Goal: Task Accomplishment & Management: Manage account settings

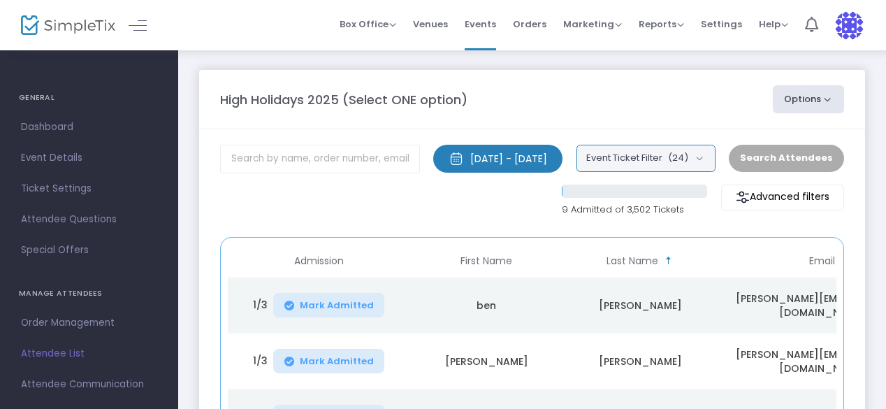
click at [628, 153] on button "Event Ticket Filter (24)" at bounding box center [646, 158] width 139 height 27
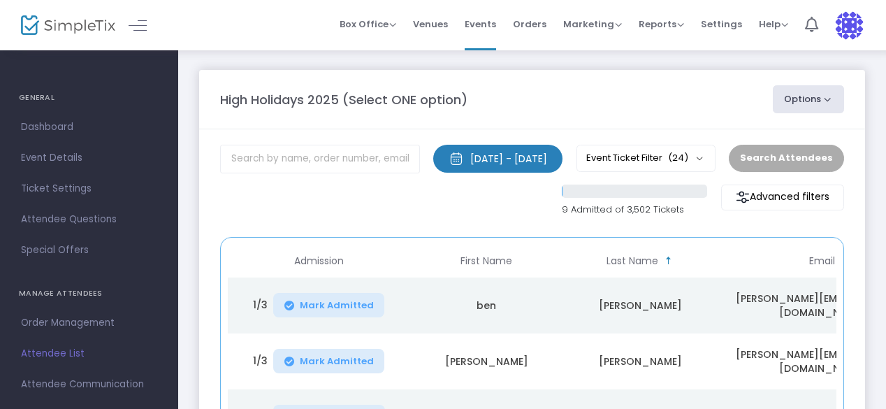
click at [487, 156] on div "[DATE] - [DATE]" at bounding box center [508, 159] width 77 height 14
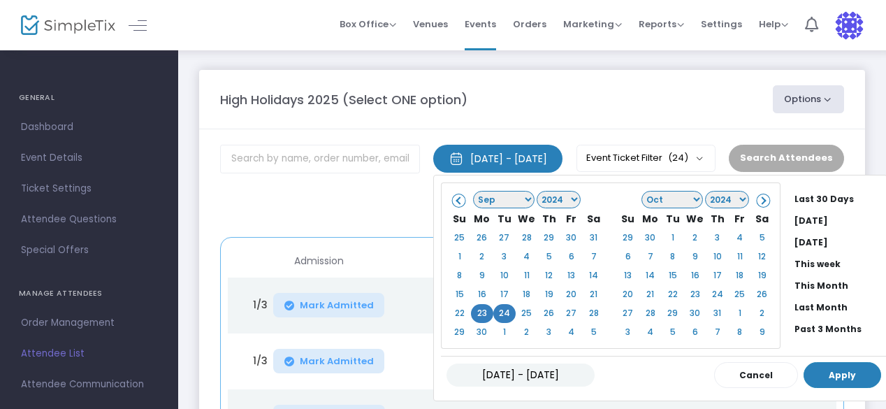
click at [830, 374] on button "Apply" at bounding box center [843, 375] width 78 height 26
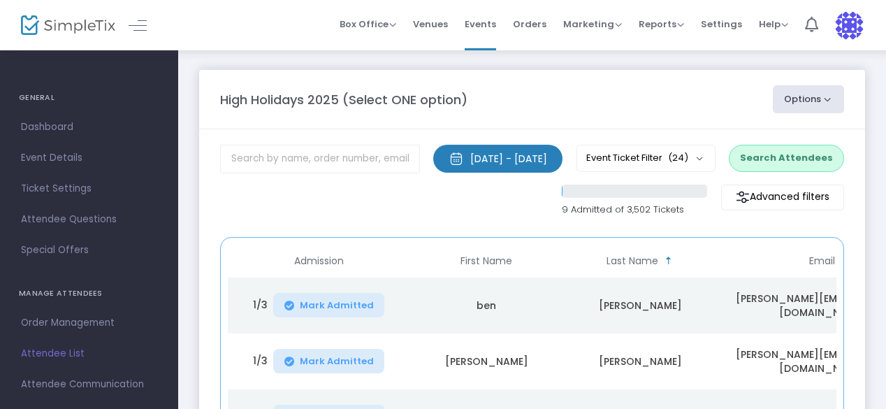
click at [783, 151] on button "Search Attendees" at bounding box center [786, 158] width 115 height 27
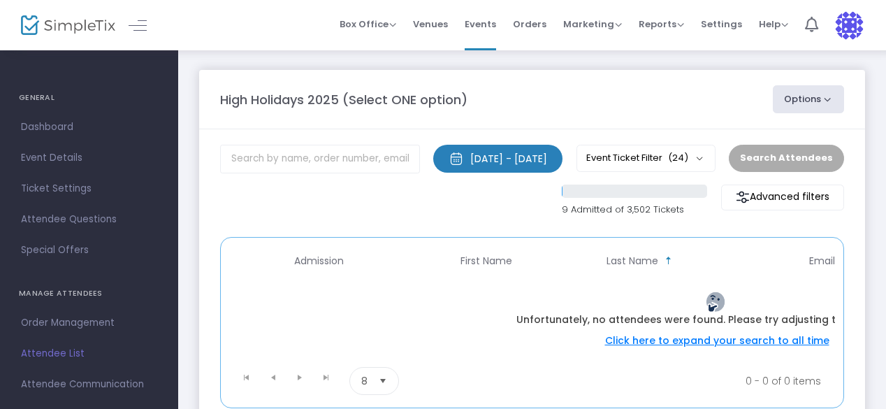
click at [438, 217] on div "9 Admitted of 3,502 Tickets Advanced filters Promo code category Promo code" at bounding box center [531, 204] width 637 height 39
click at [58, 192] on span "Ticket Settings" at bounding box center [89, 189] width 136 height 18
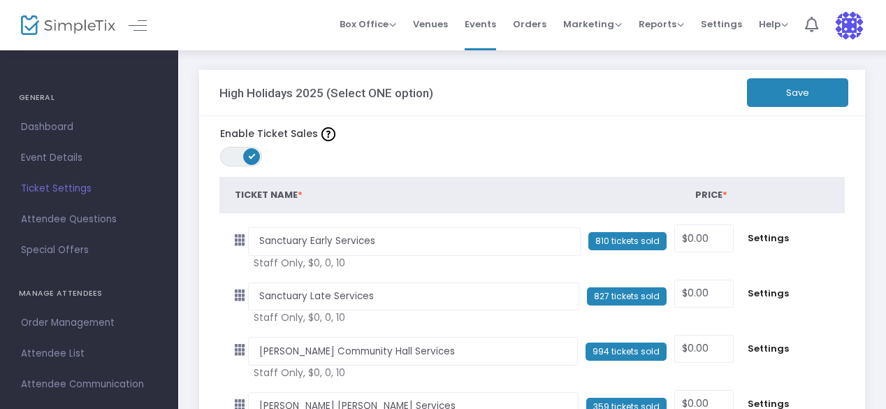
click at [55, 349] on span "Attendee List" at bounding box center [89, 354] width 136 height 18
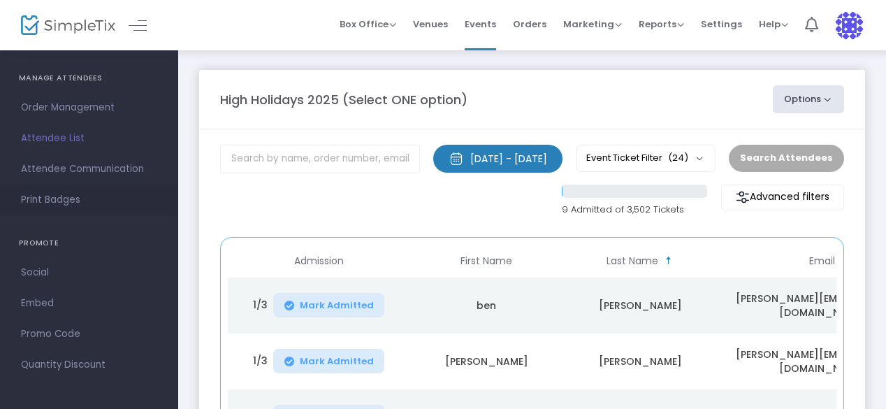
scroll to position [217, 0]
click at [483, 29] on span "Events" at bounding box center [480, 24] width 31 height 36
